Goal: Navigation & Orientation: Find specific page/section

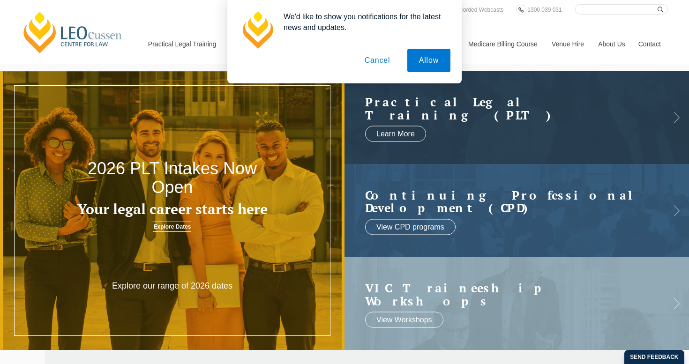
click at [377, 62] on button "Cancel" at bounding box center [377, 60] width 49 height 23
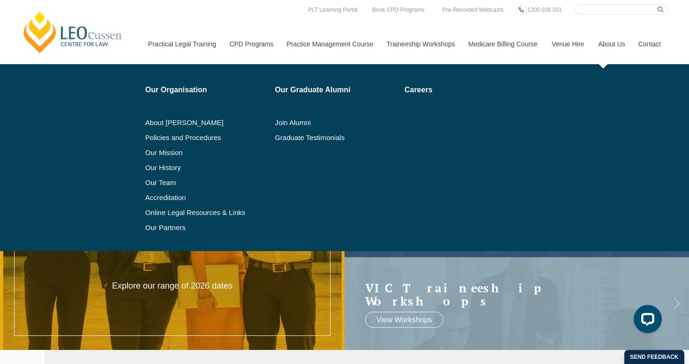
click at [603, 42] on link "About Us" at bounding box center [611, 44] width 40 height 40
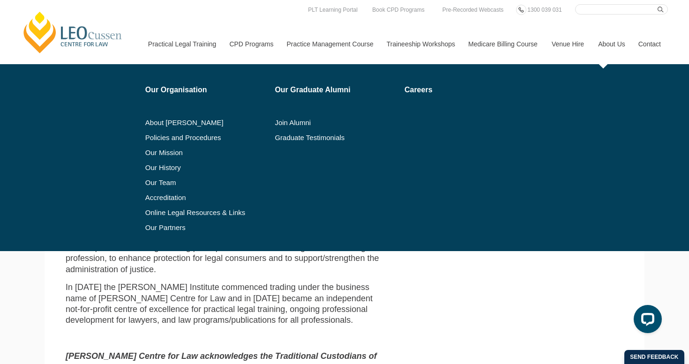
scroll to position [328, 0]
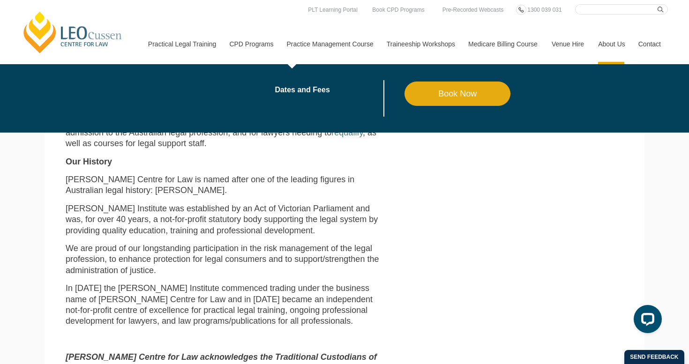
click at [321, 41] on link "Practice Management Course" at bounding box center [330, 44] width 100 height 40
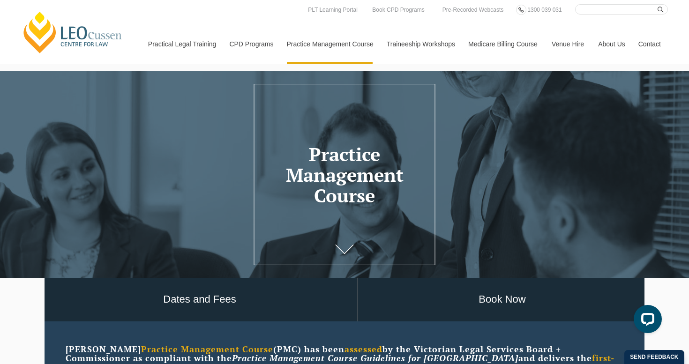
click at [478, 44] on link "Medicare Billing Course" at bounding box center [502, 44] width 83 height 40
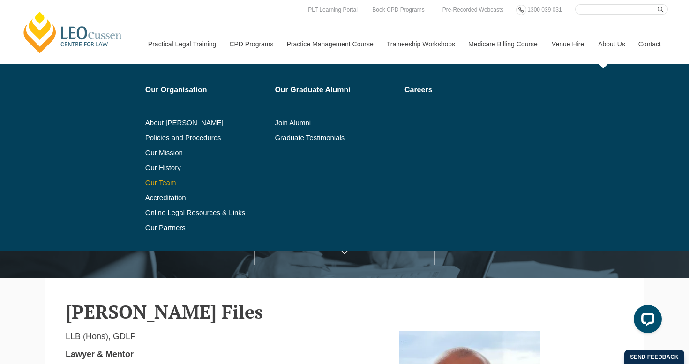
click at [148, 184] on link "Our Team" at bounding box center [206, 182] width 123 height 7
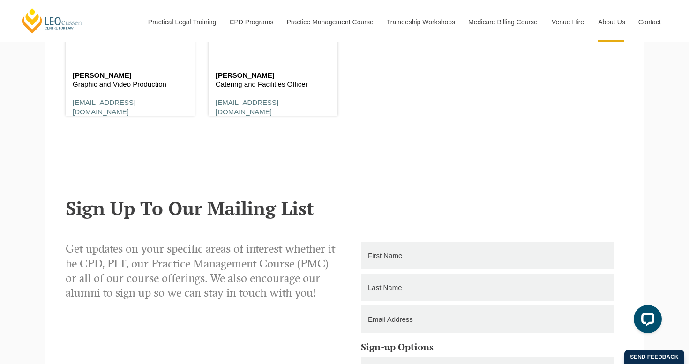
scroll to position [5865, 0]
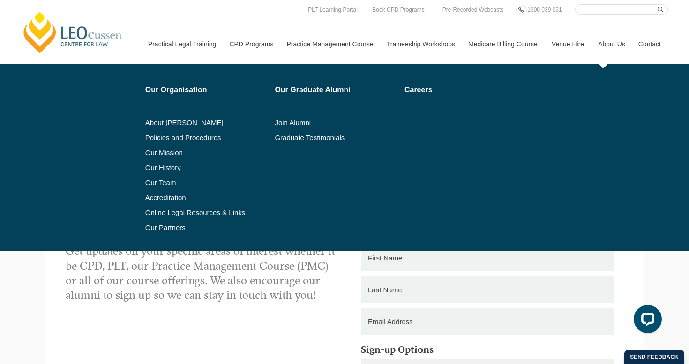
click at [620, 46] on link "About Us" at bounding box center [611, 44] width 40 height 40
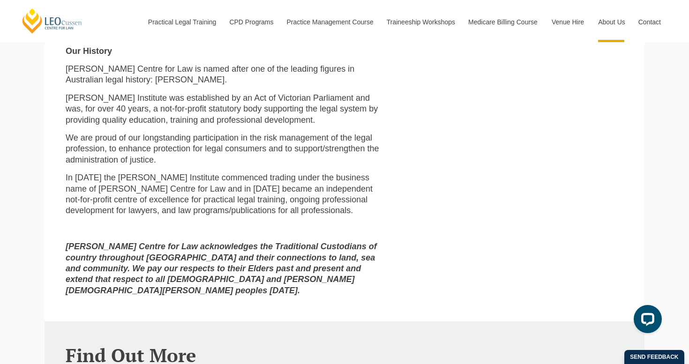
scroll to position [442, 0]
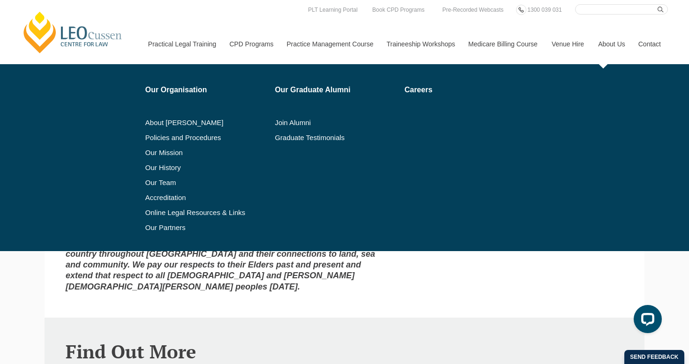
click at [619, 44] on link "About Us" at bounding box center [611, 44] width 40 height 40
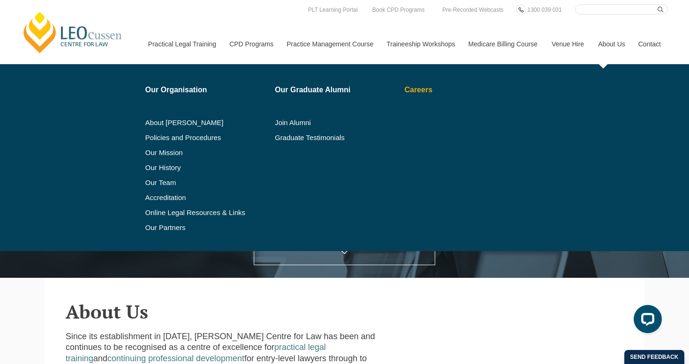
click at [416, 92] on link "Careers" at bounding box center [457, 89] width 106 height 7
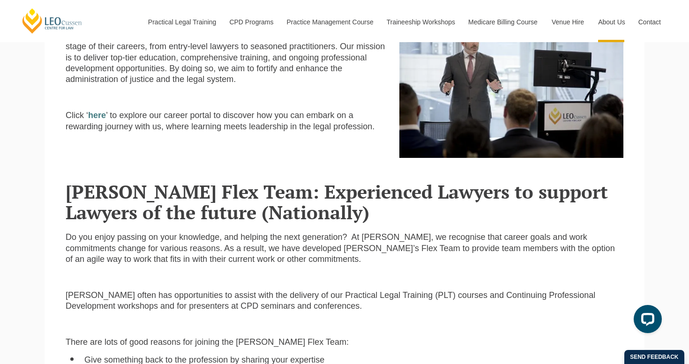
scroll to position [326, 0]
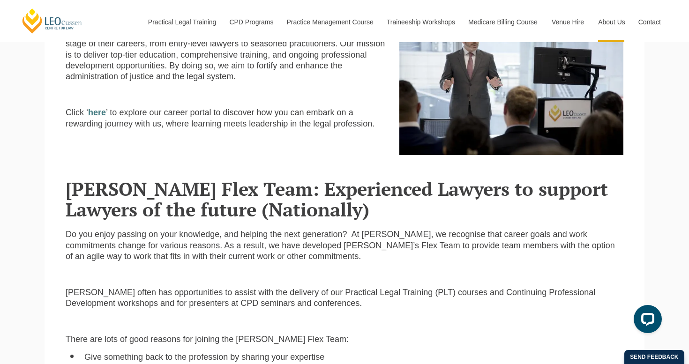
click at [95, 110] on strong "here" at bounding box center [97, 112] width 18 height 9
